Goal: Information Seeking & Learning: Find specific fact

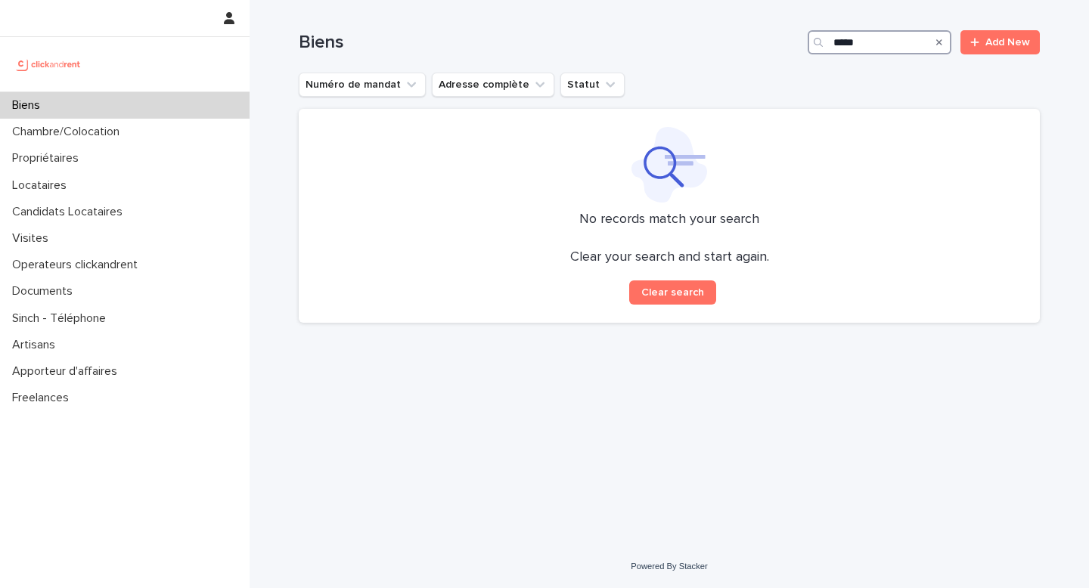
click at [856, 42] on input "****" at bounding box center [880, 42] width 144 height 24
click at [869, 45] on input "****" at bounding box center [880, 42] width 144 height 24
click at [48, 104] on p "Biens" at bounding box center [29, 105] width 46 height 14
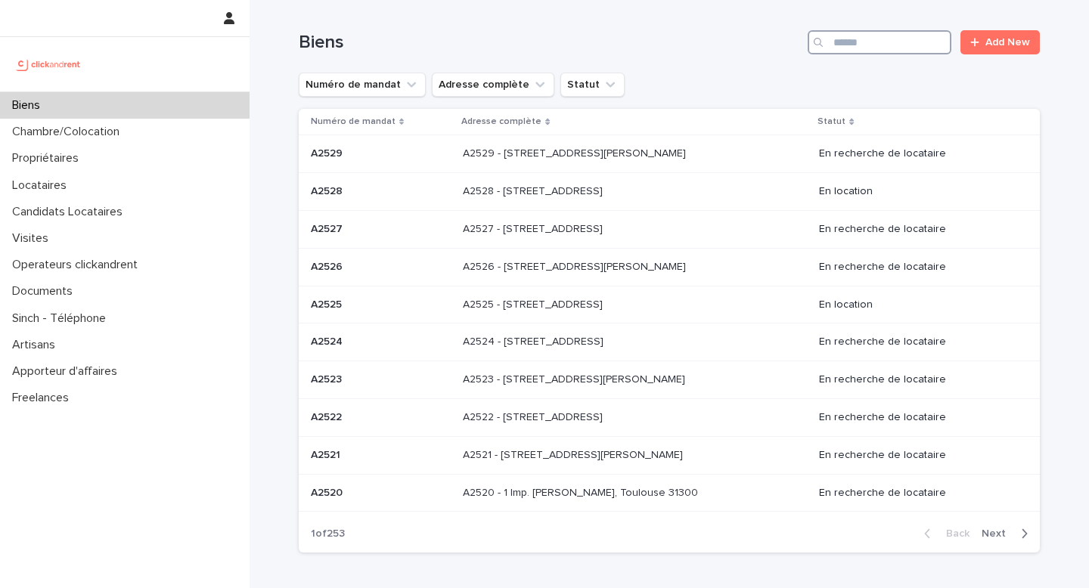
click at [864, 39] on input "Search" at bounding box center [880, 42] width 144 height 24
type input "****"
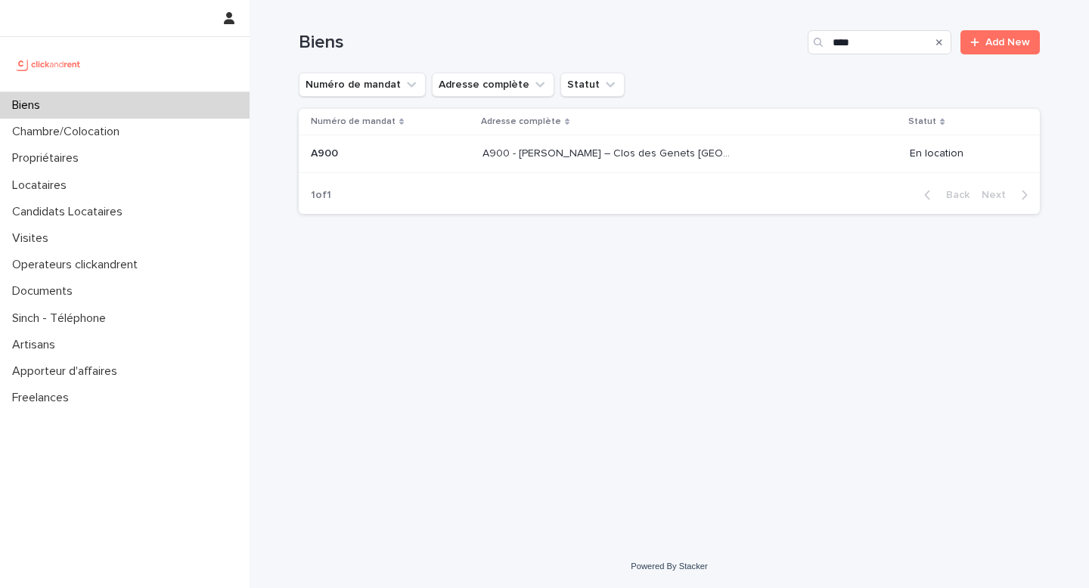
click at [659, 155] on p "A900 - [PERSON_NAME] – Clos des Genets [GEOGRAPHIC_DATA], Fleury Merogis 91700" at bounding box center [609, 152] width 255 height 16
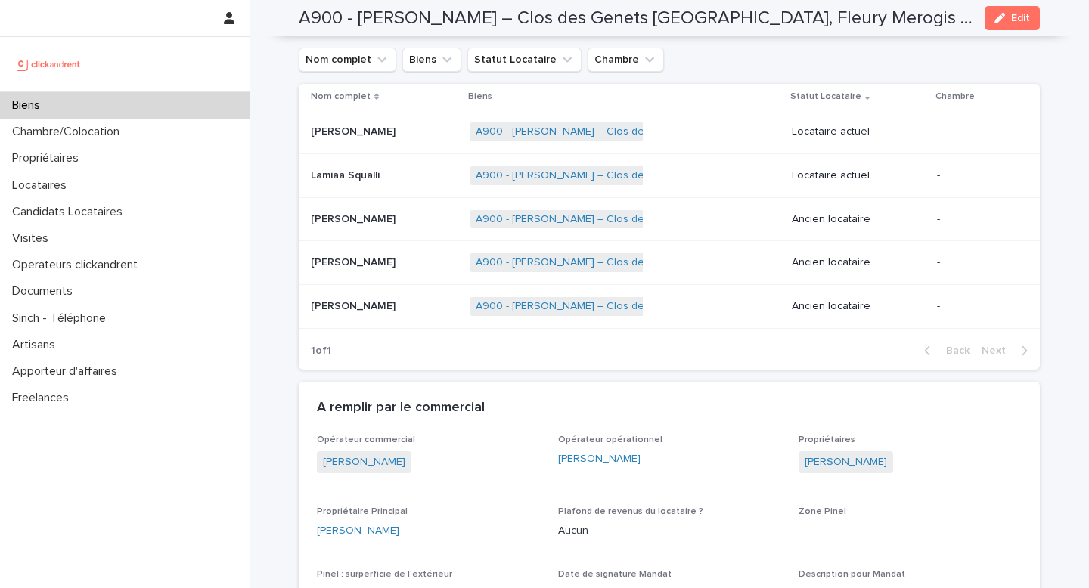
scroll to position [725, 0]
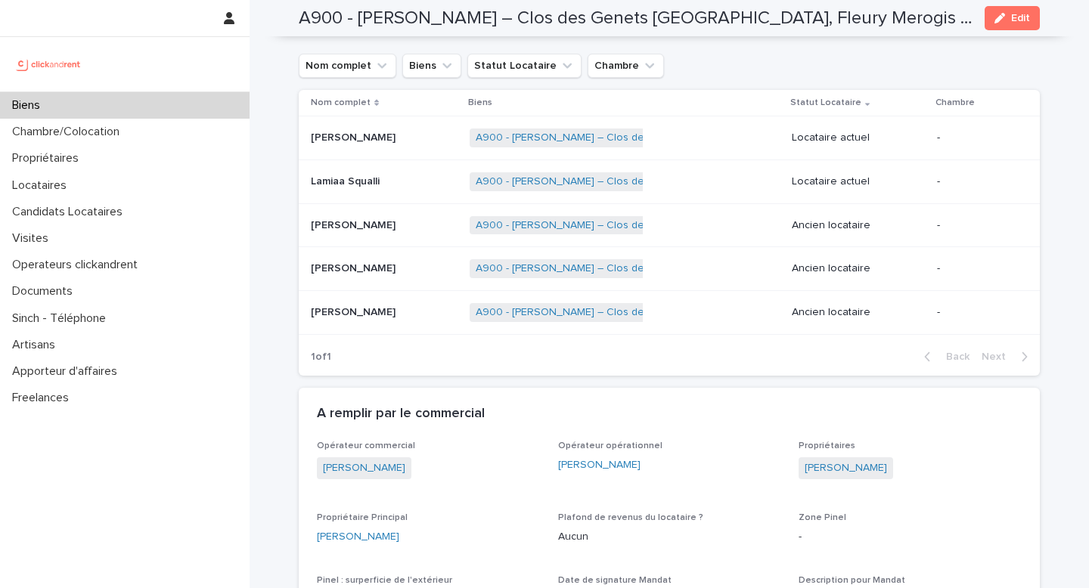
click at [362, 178] on p "Lamiaa Squalli" at bounding box center [347, 180] width 72 height 16
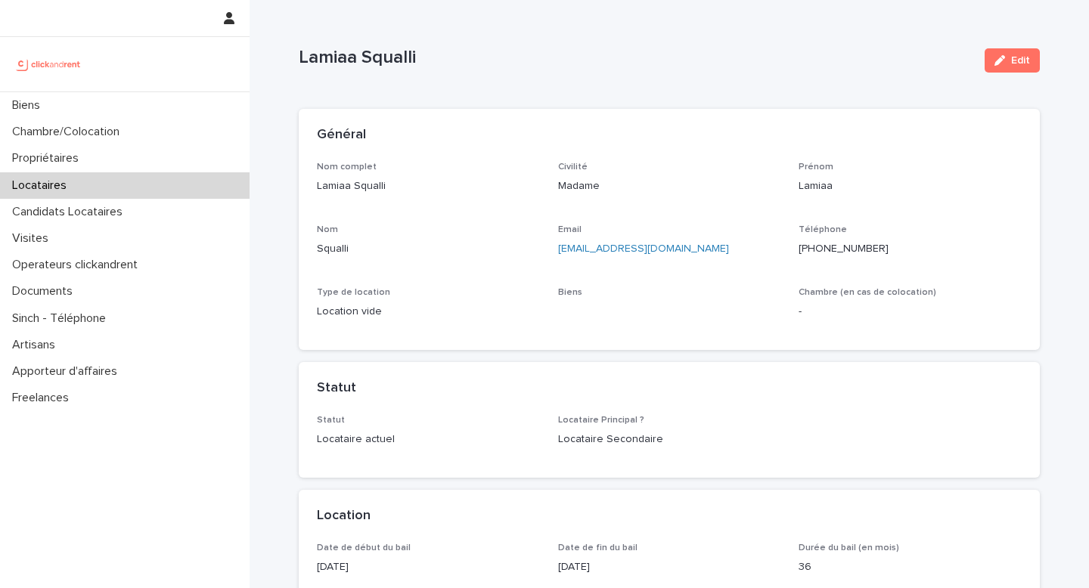
click at [396, 228] on p "Nom" at bounding box center [428, 230] width 223 height 11
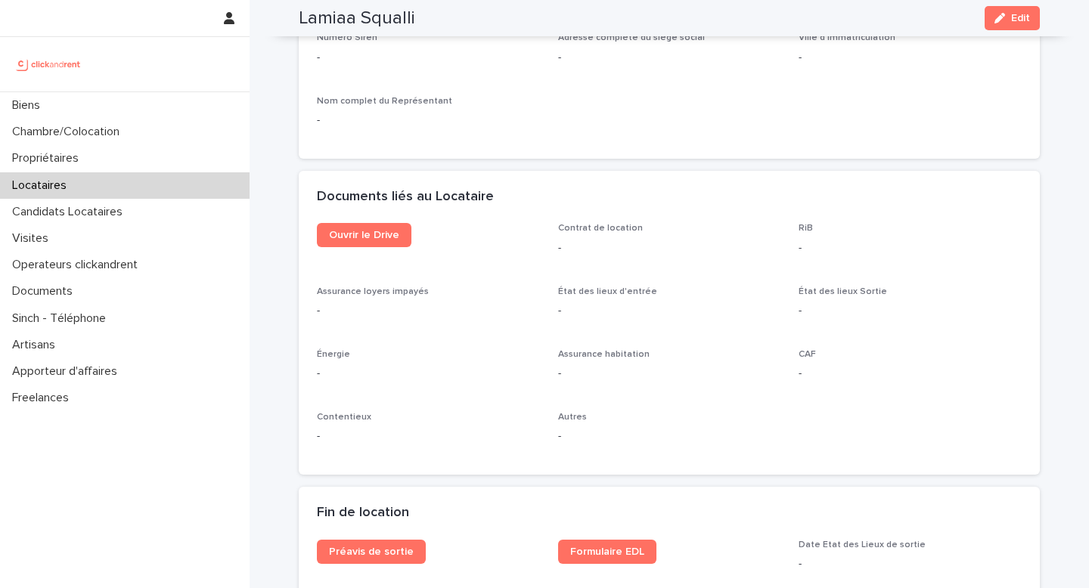
scroll to position [1590, 0]
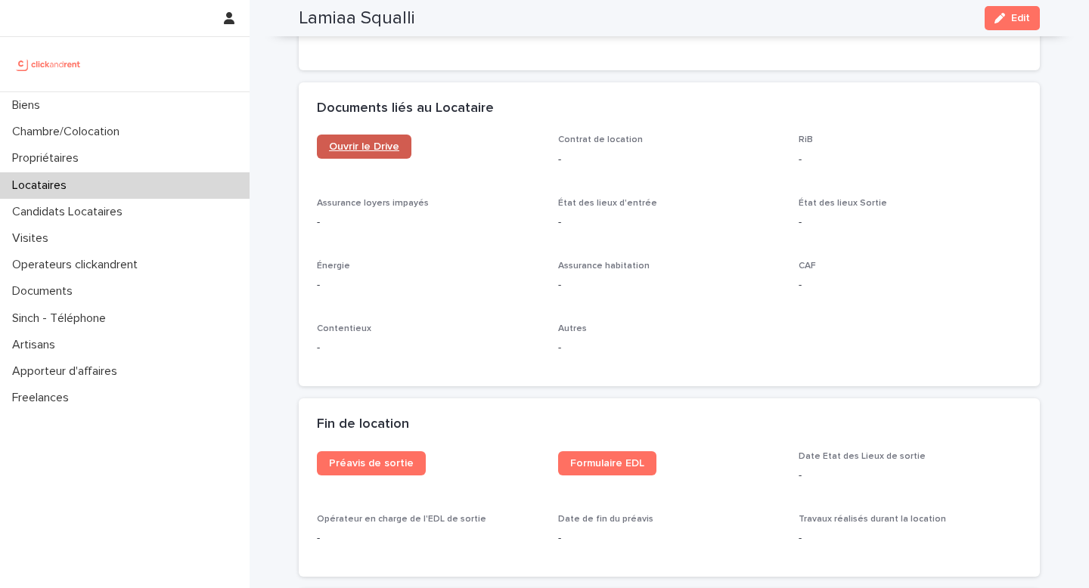
click at [372, 147] on span "Ouvrir le Drive" at bounding box center [364, 146] width 70 height 11
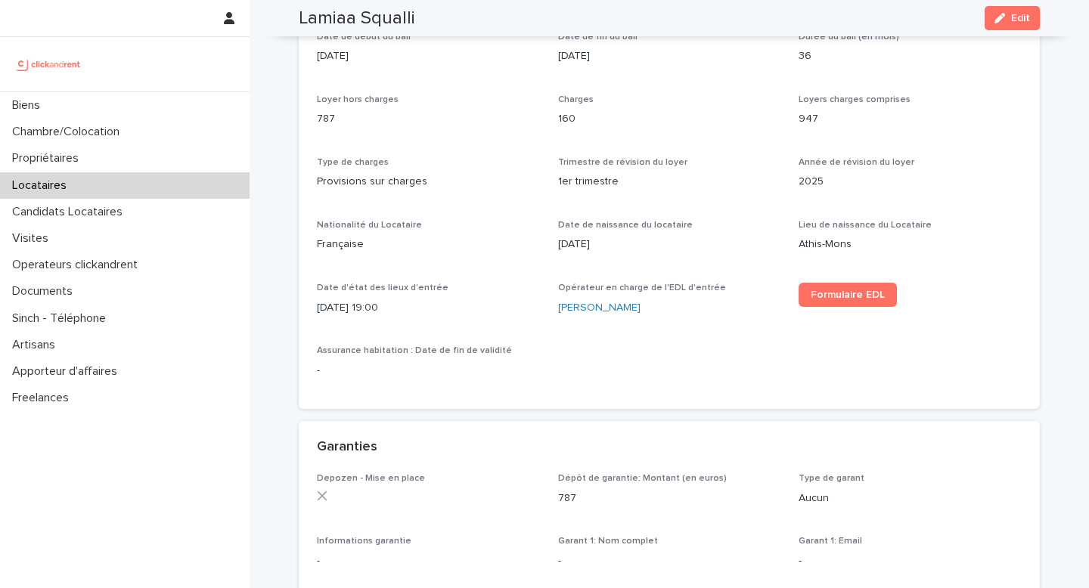
scroll to position [0, 0]
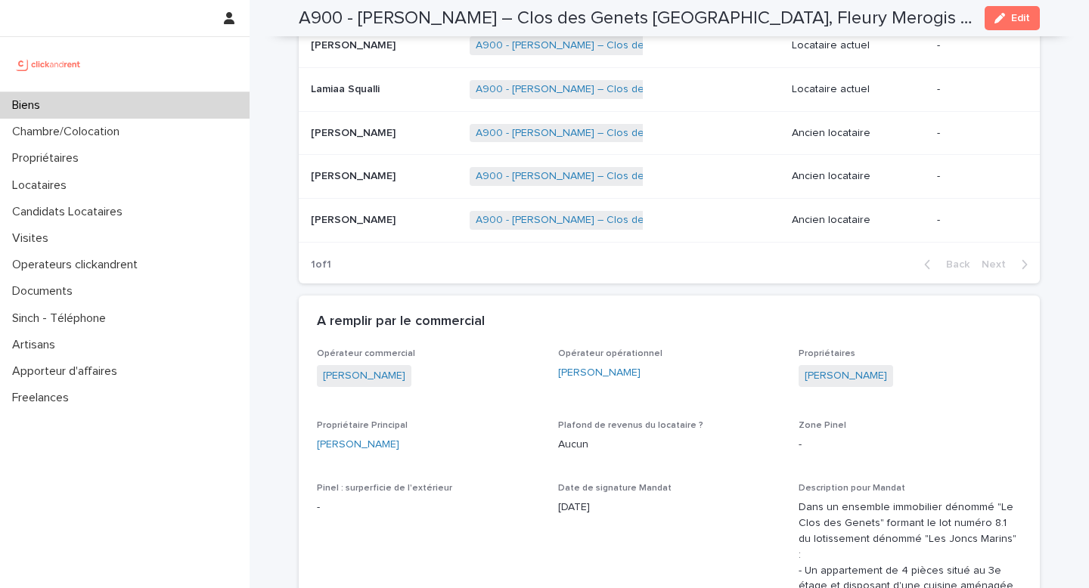
scroll to position [760, 0]
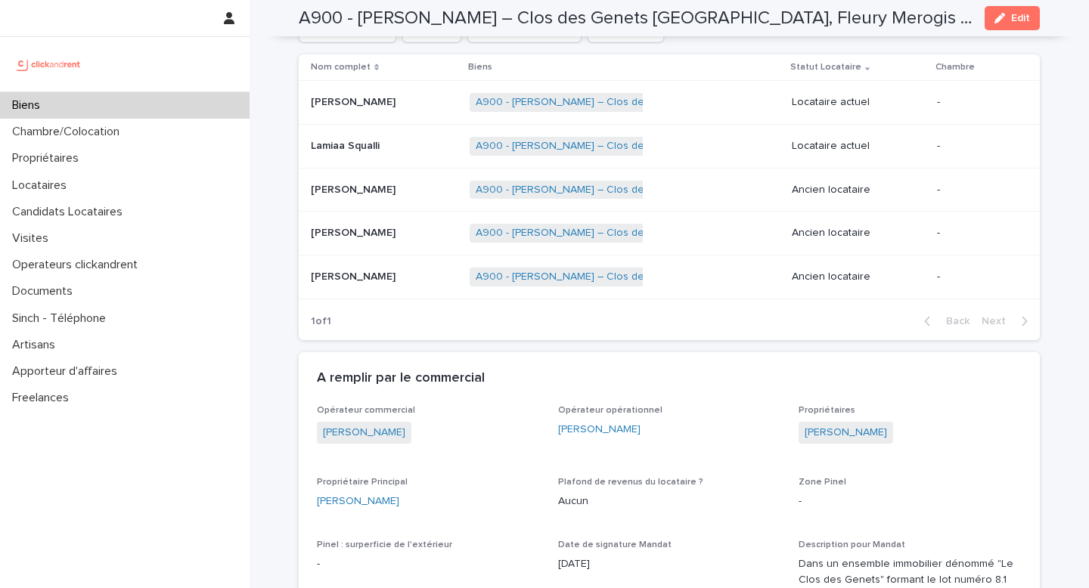
click at [366, 96] on p "[PERSON_NAME]" at bounding box center [355, 101] width 88 height 16
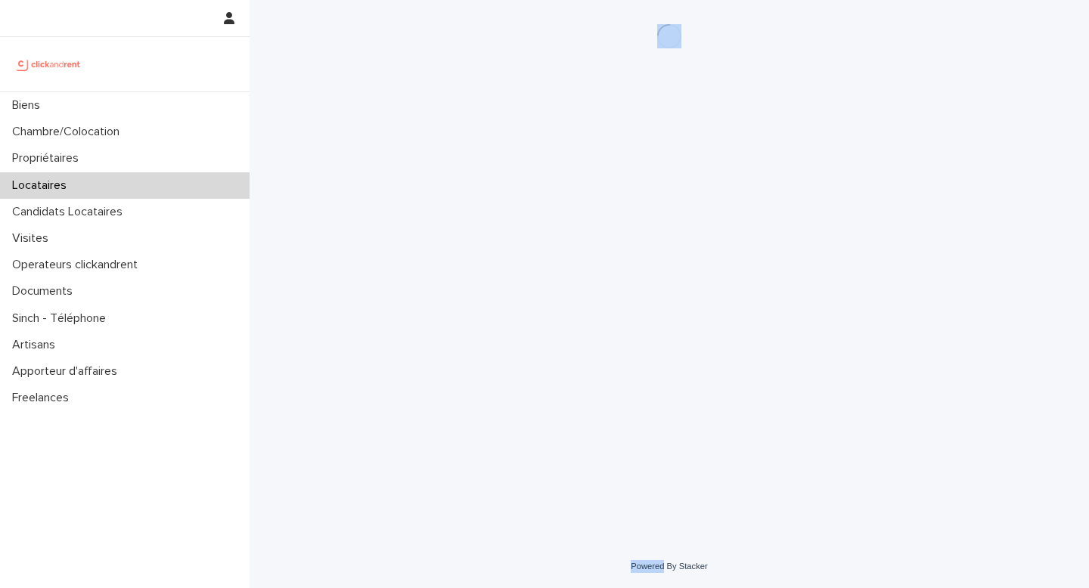
click at [366, 96] on div "Loading... Saving… Loading... Saving…" at bounding box center [669, 253] width 756 height 507
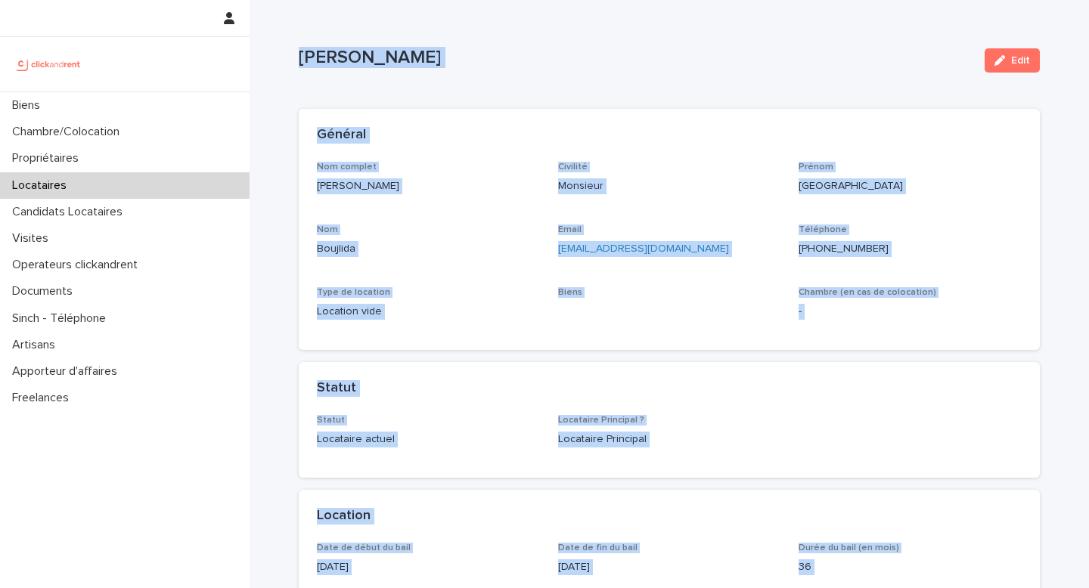
click at [420, 244] on p "Boujlida" at bounding box center [428, 249] width 223 height 16
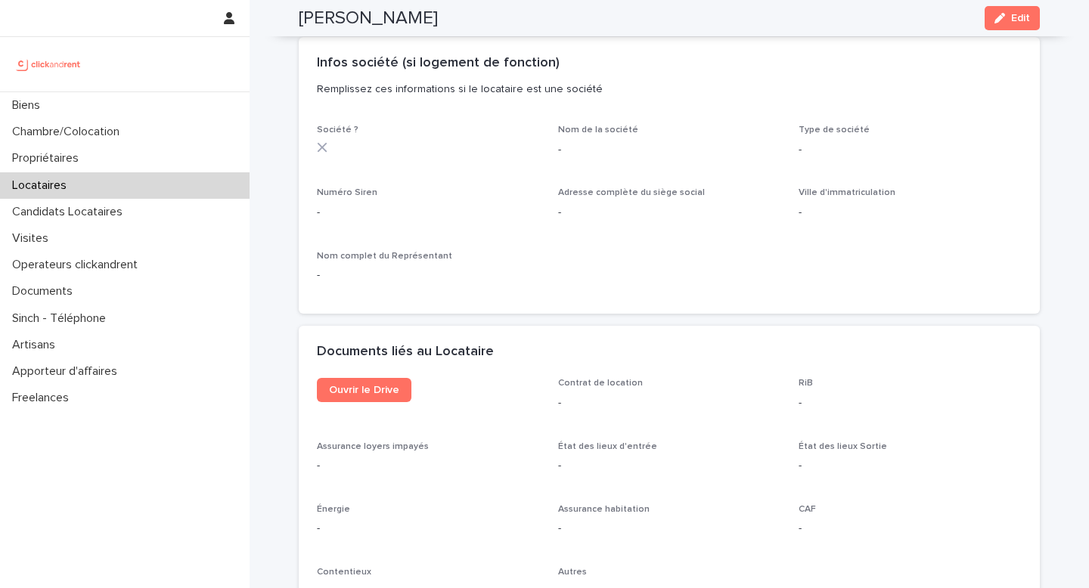
scroll to position [1359, 0]
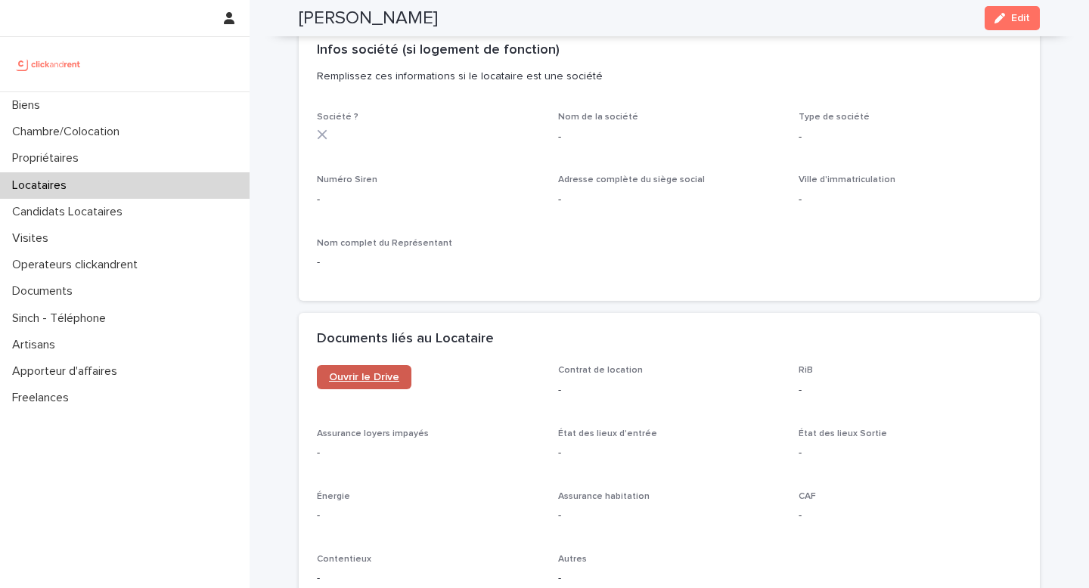
click at [370, 372] on span "Ouvrir le Drive" at bounding box center [364, 377] width 70 height 11
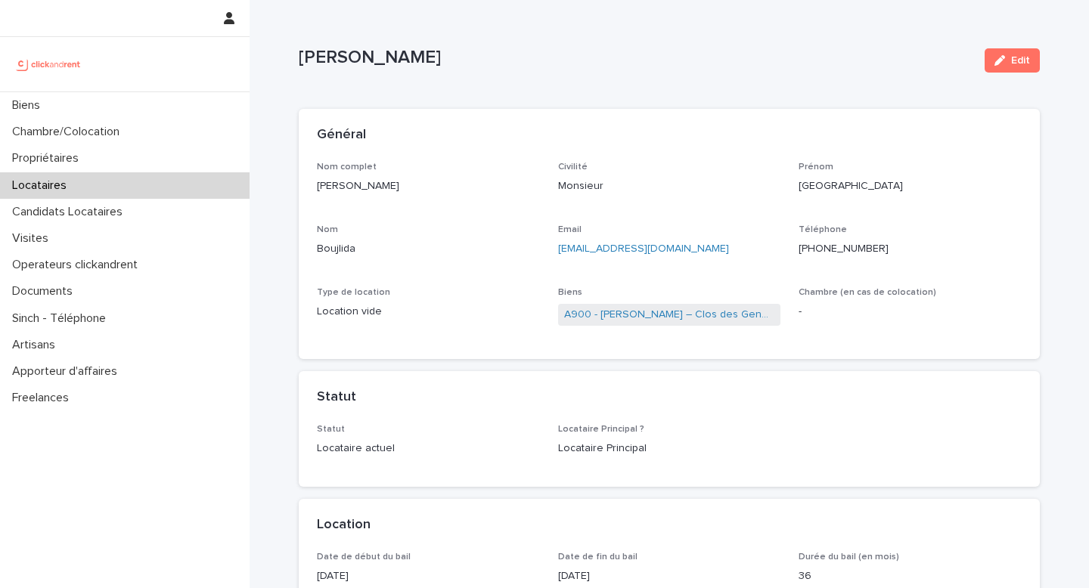
scroll to position [152, 0]
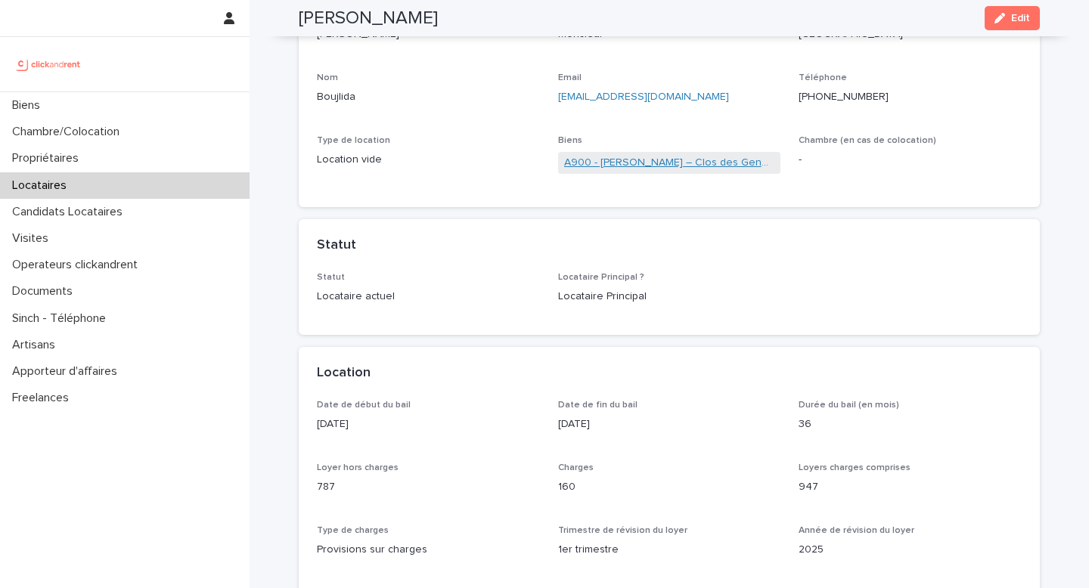
click at [632, 164] on link "A900 - [PERSON_NAME] – Clos des Genets [GEOGRAPHIC_DATA], Fleury Merogis 91700" at bounding box center [669, 163] width 211 height 16
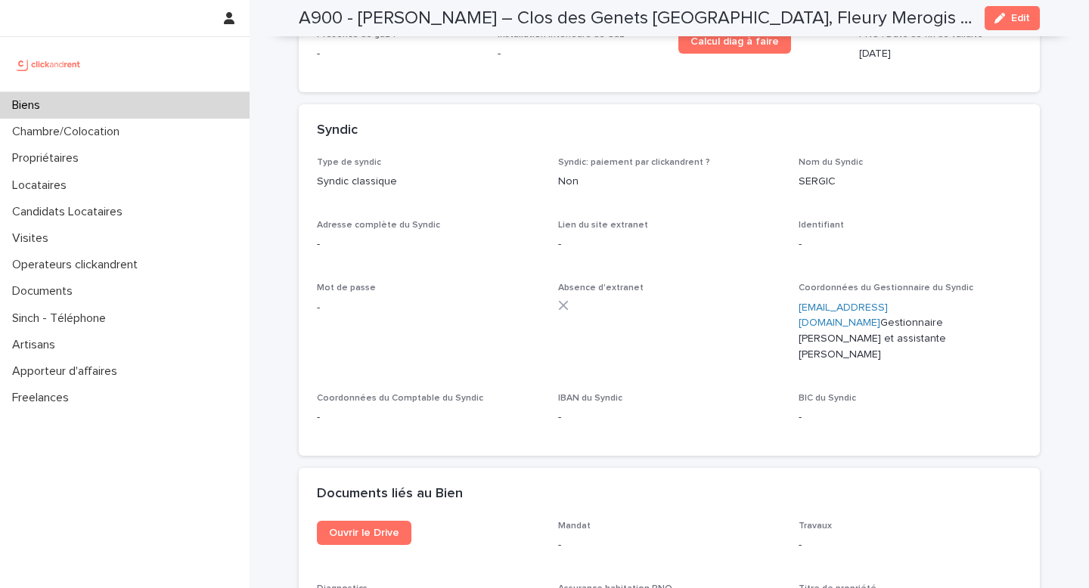
scroll to position [5300, 0]
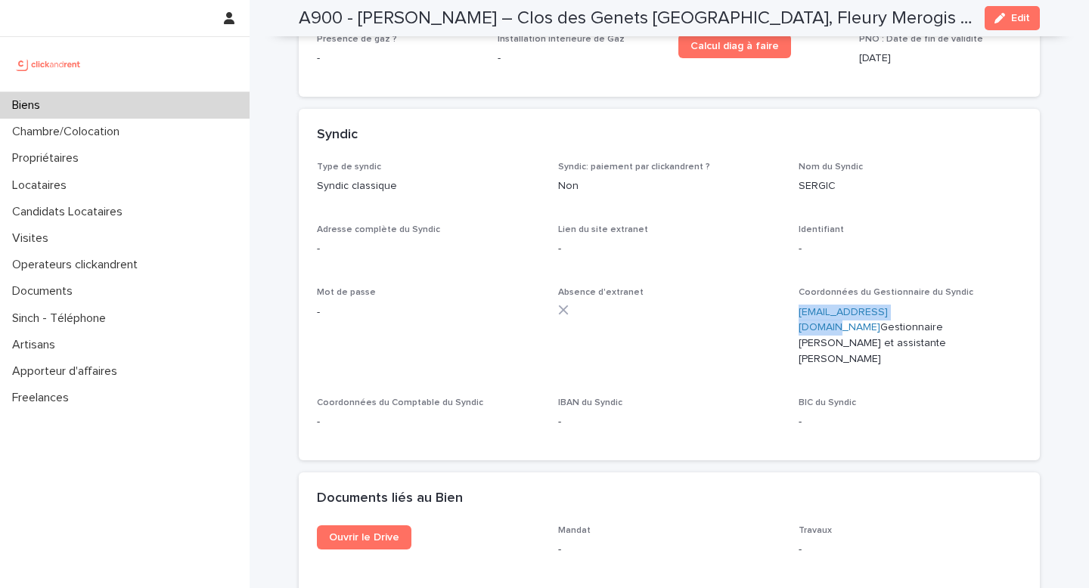
drag, startPoint x: 796, startPoint y: 253, endPoint x: 913, endPoint y: 257, distance: 117.3
click at [913, 257] on div "Type de syndic Syndic classique Syndic: paiement par clickandrent ? Non Nom du …" at bounding box center [669, 302] width 705 height 281
copy link "[EMAIL_ADDRESS][DOMAIN_NAME]"
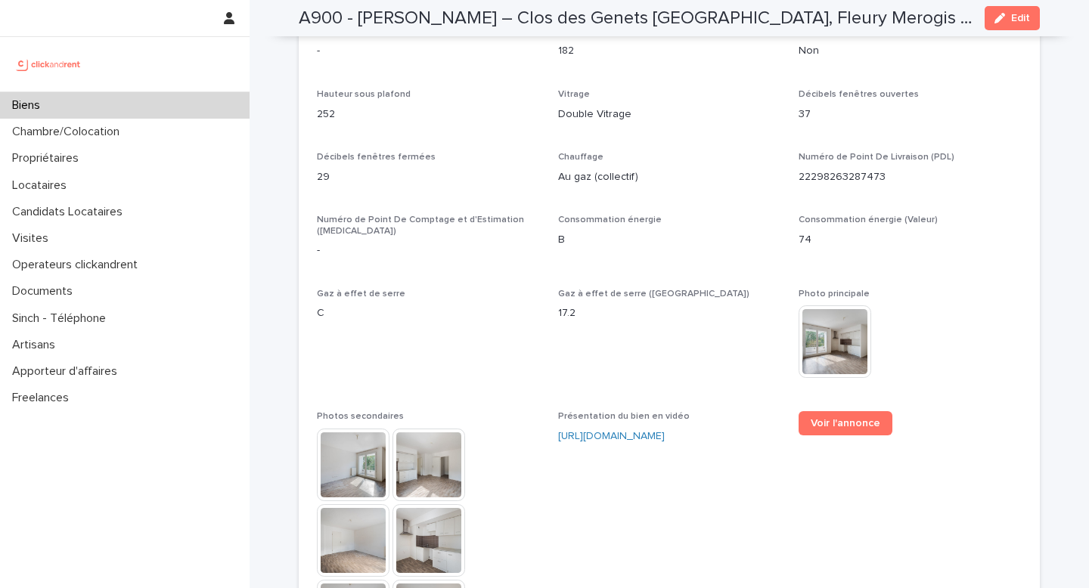
scroll to position [3727, 0]
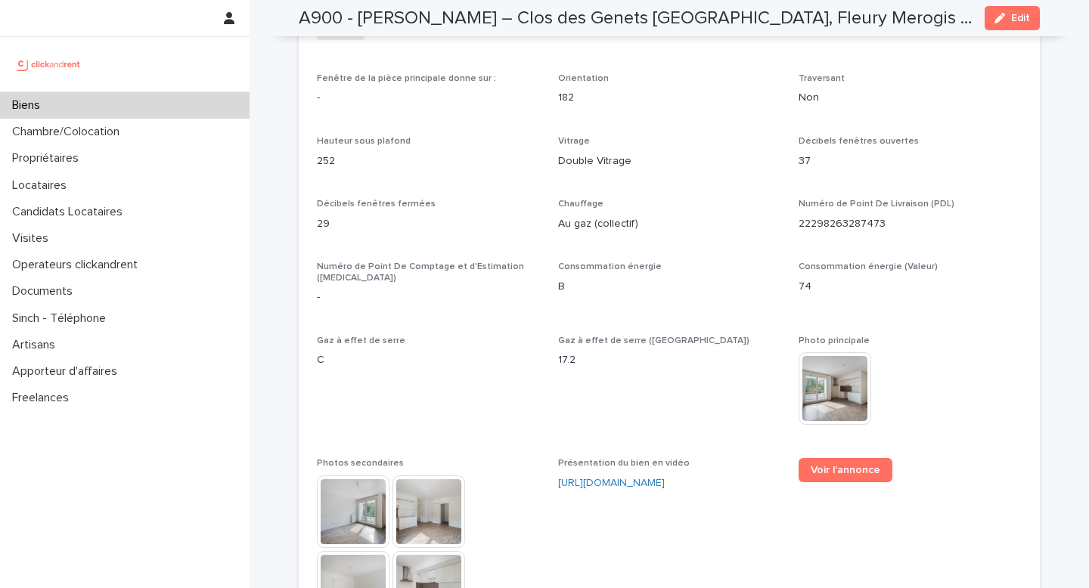
drag, startPoint x: 362, startPoint y: 13, endPoint x: 920, endPoint y: 45, distance: 559.1
click at [964, 16] on h2 "A900 - [PERSON_NAME] – Clos des Genets [GEOGRAPHIC_DATA], Fleury Merogis 91700" at bounding box center [636, 19] width 674 height 22
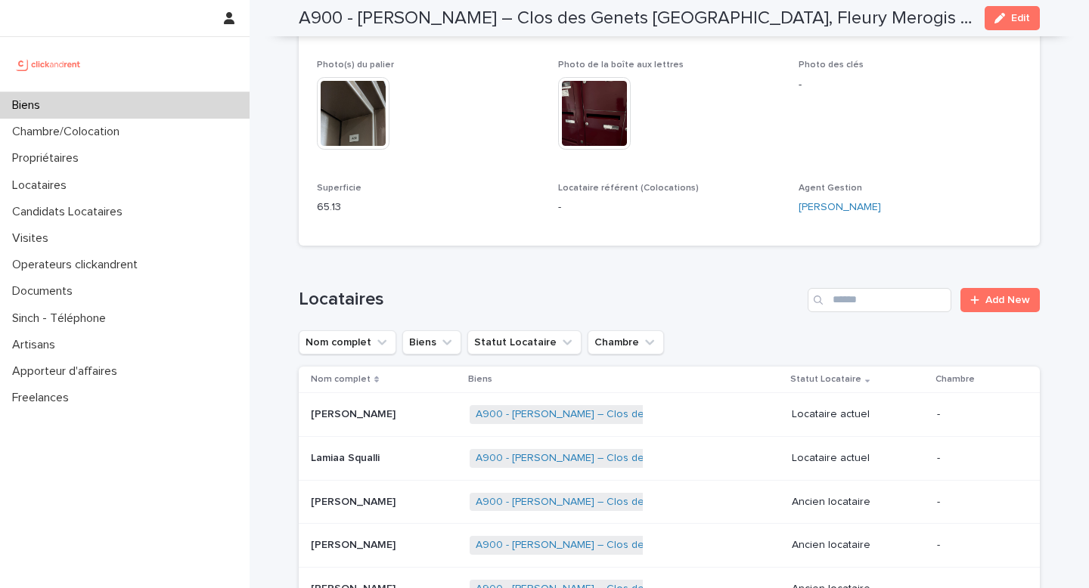
scroll to position [0, 0]
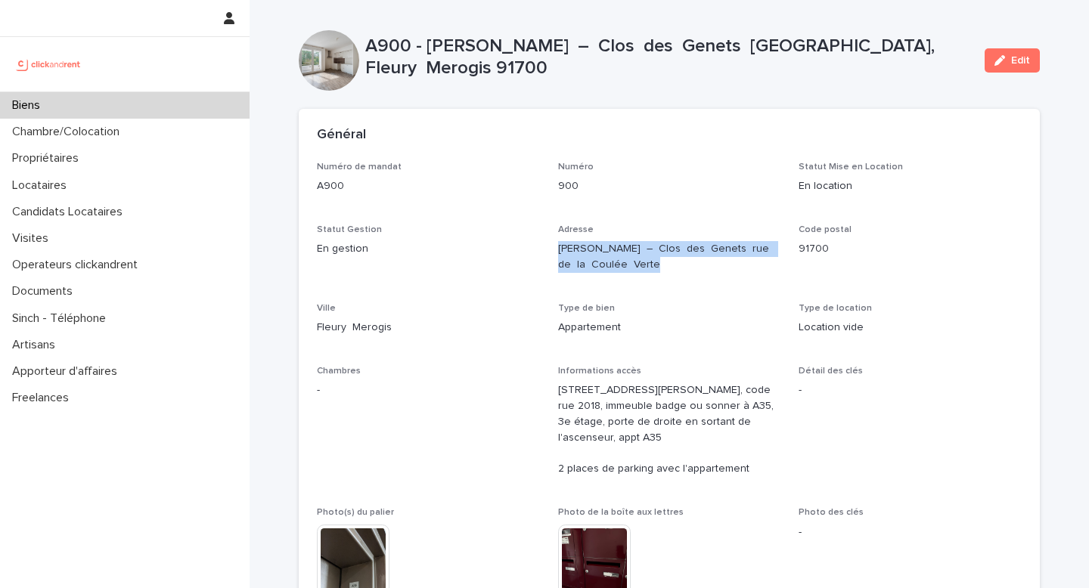
drag, startPoint x: 555, startPoint y: 251, endPoint x: 669, endPoint y: 262, distance: 113.9
click at [669, 262] on div "Numéro de mandat A900 Numéro 900 Statut Mise en Location En location Statut Ges…" at bounding box center [669, 419] width 705 height 514
copy p "[PERSON_NAME] – Clos des Genets rue de la Coulée Verte"
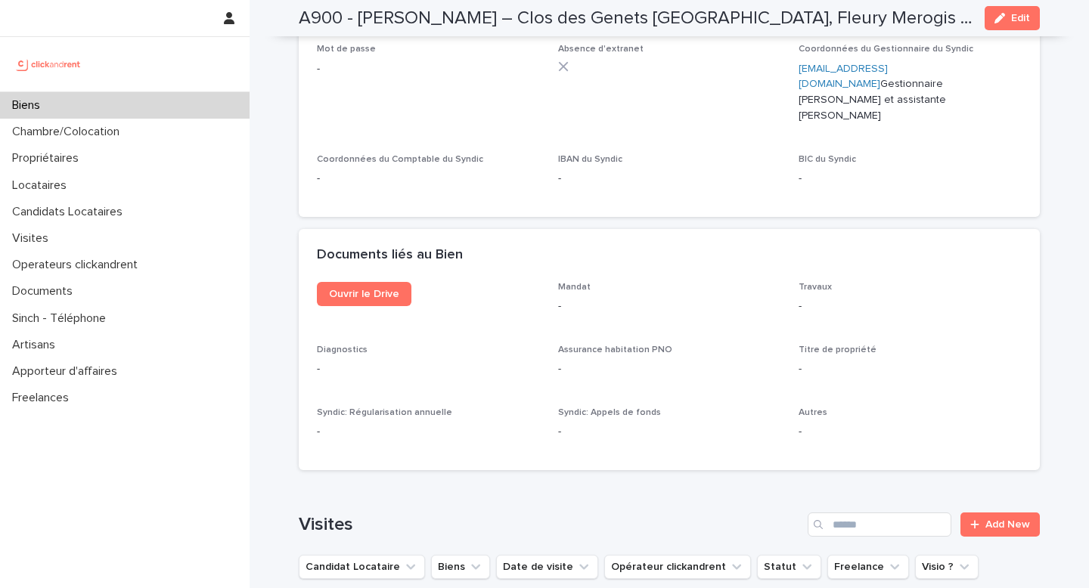
scroll to position [5549, 0]
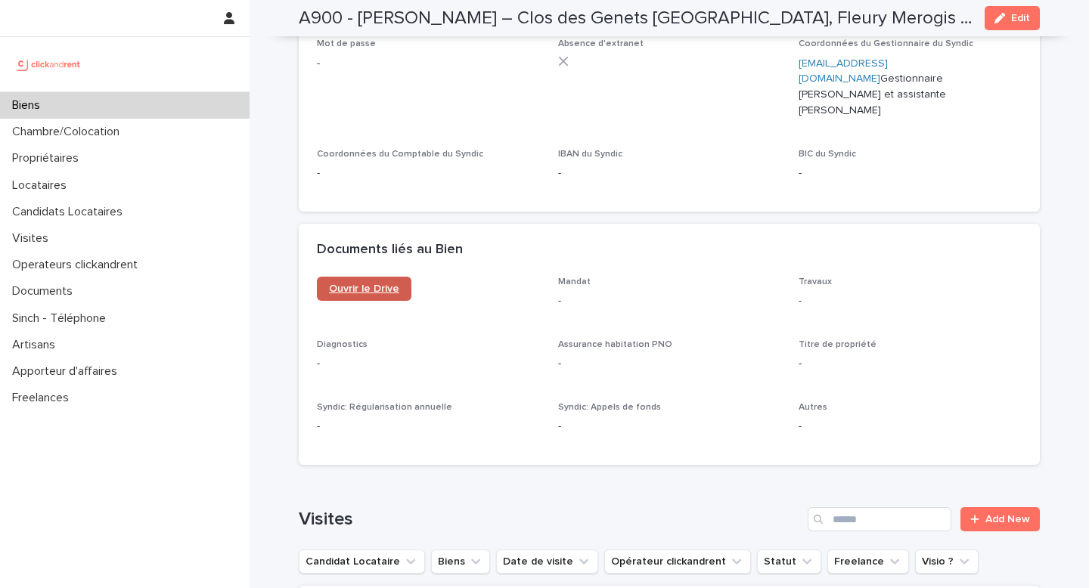
click at [352, 284] on span "Ouvrir le Drive" at bounding box center [364, 289] width 70 height 11
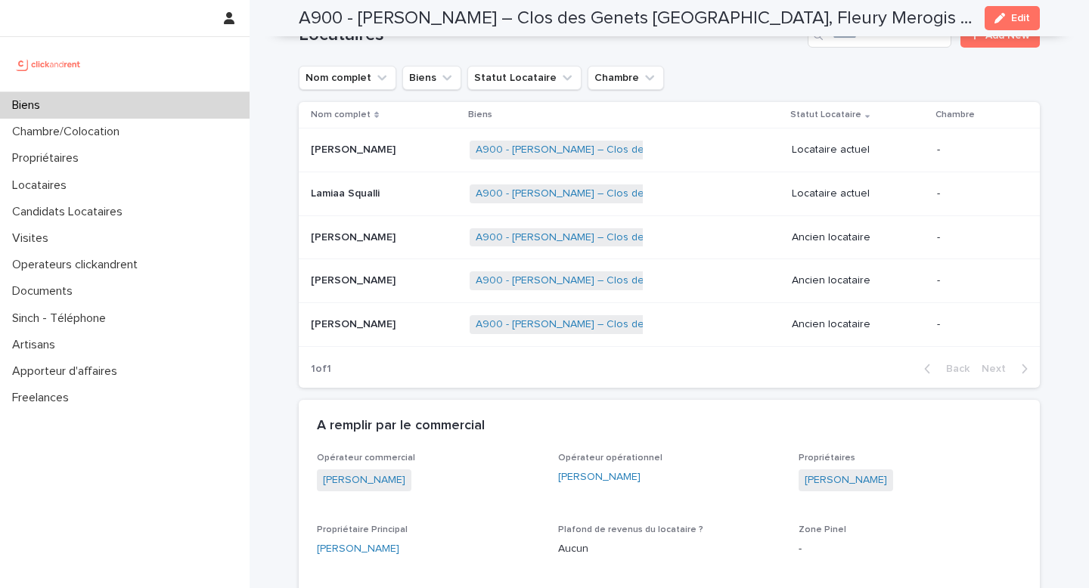
scroll to position [714, 0]
click at [334, 200] on div "Lamiaa Squalli Lamiaa Squalli" at bounding box center [384, 192] width 147 height 25
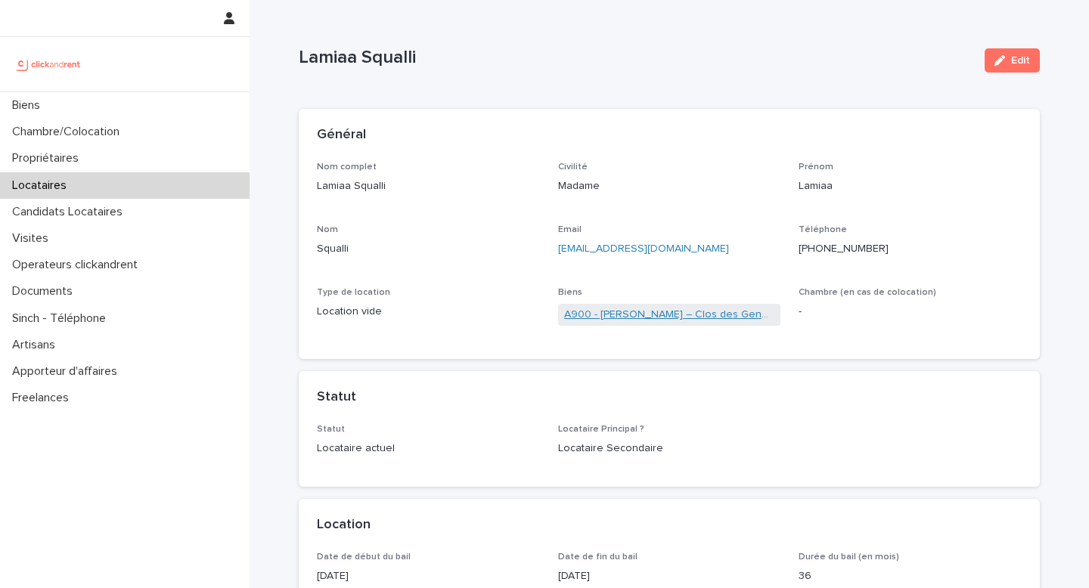
click at [656, 314] on link "A900 - [PERSON_NAME] – Clos des Genets [GEOGRAPHIC_DATA], Fleury Merogis 91700" at bounding box center [669, 315] width 211 height 16
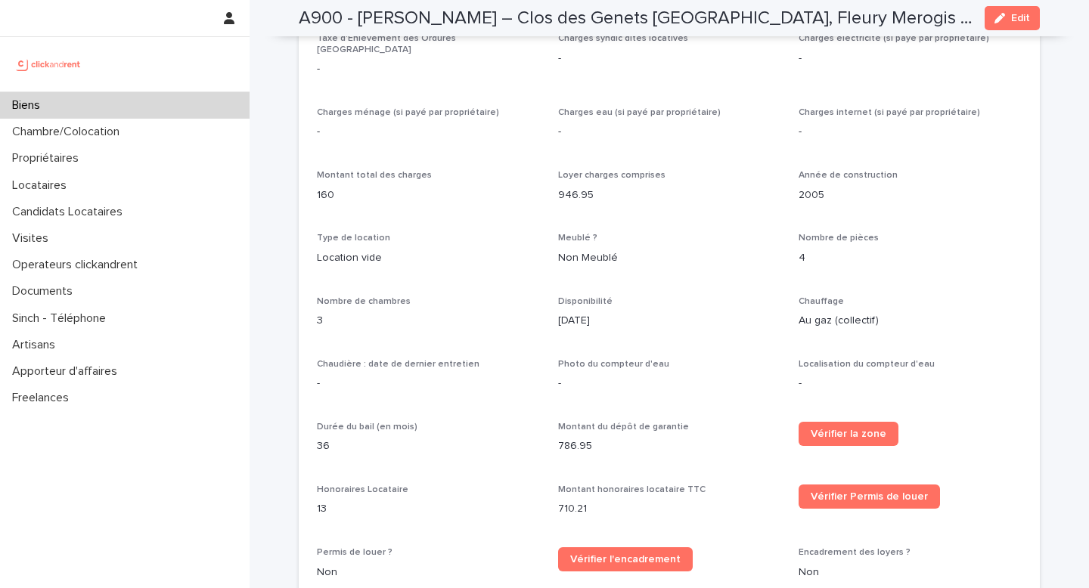
scroll to position [1624, 0]
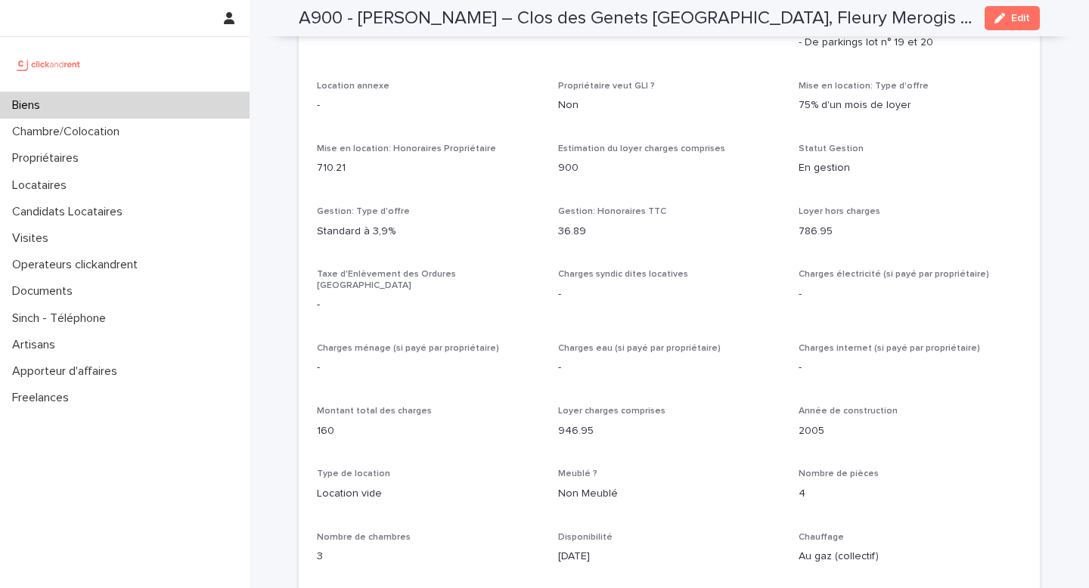
click at [689, 423] on div "Loyer charges comprises 946.95" at bounding box center [669, 428] width 223 height 45
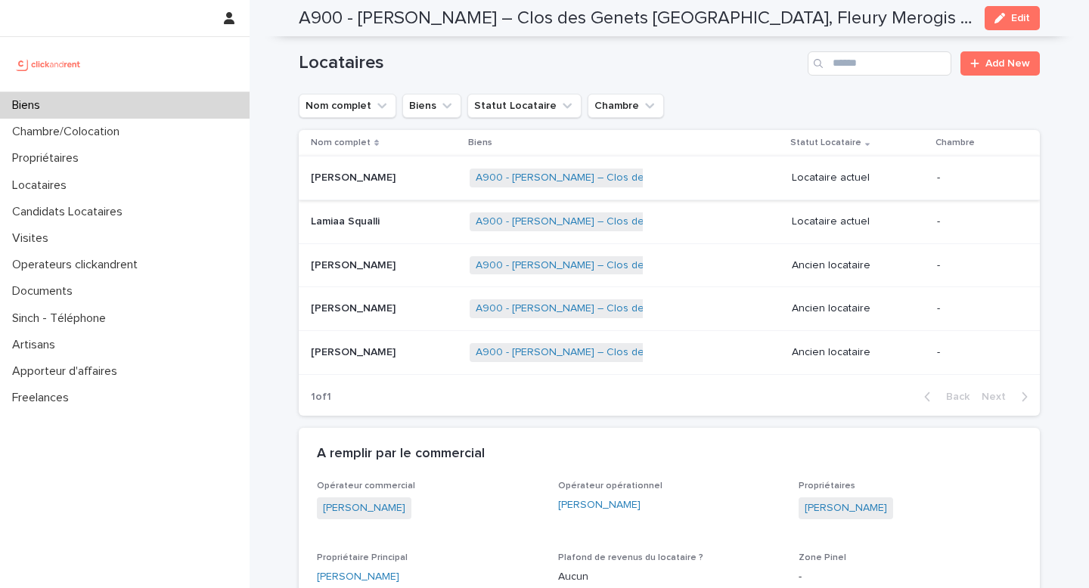
scroll to position [682, 0]
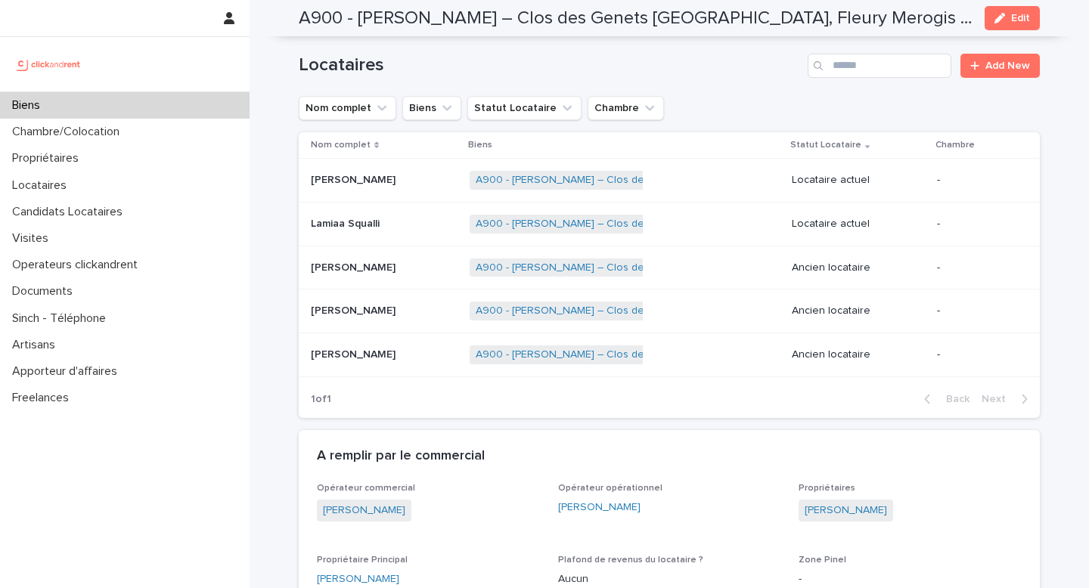
click at [349, 225] on p "Lamiaa Squalli" at bounding box center [347, 223] width 72 height 16
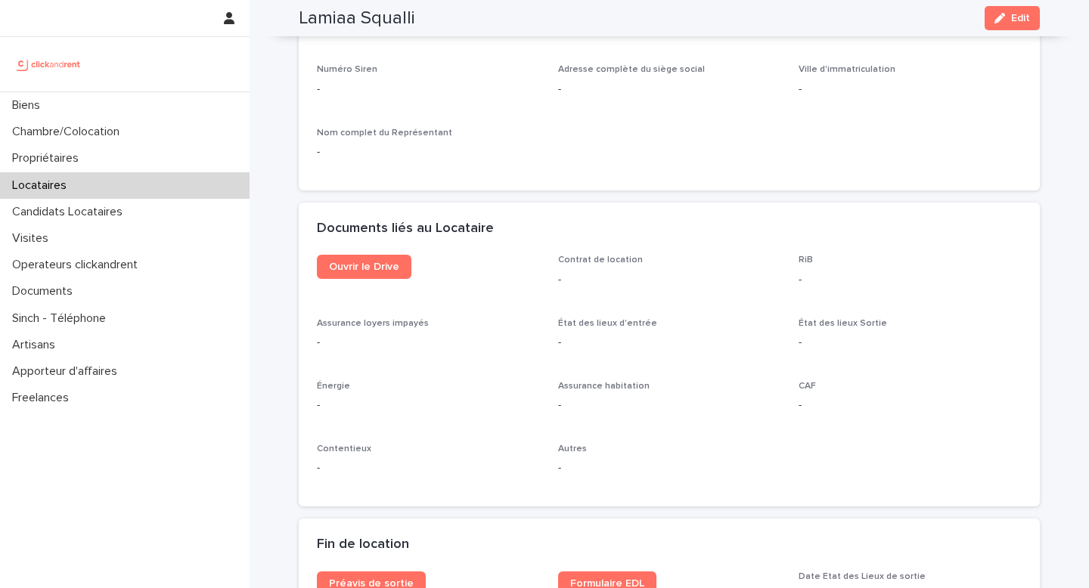
scroll to position [1448, 0]
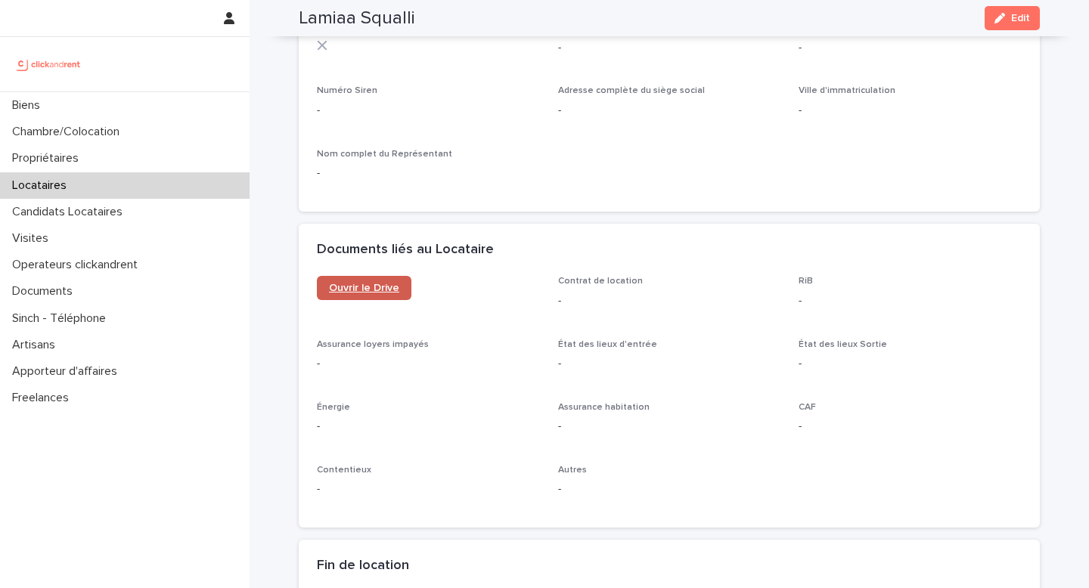
click at [376, 287] on span "Ouvrir le Drive" at bounding box center [364, 288] width 70 height 11
